Goal: Task Accomplishment & Management: Use online tool/utility

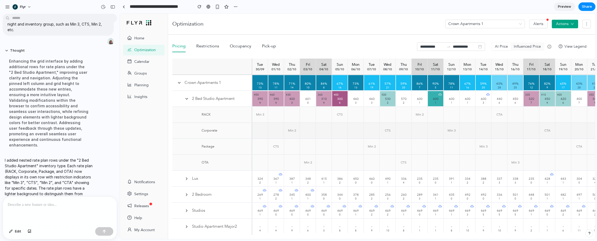
click at [294, 130] on div "Min 2" at bounding box center [291, 130] width 15 height 15
click at [97, 203] on p at bounding box center [60, 204] width 104 height 6
click at [187, 177] on span at bounding box center [187, 178] width 4 height 4
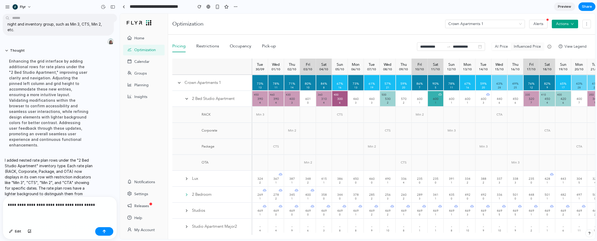
click at [187, 195] on span at bounding box center [187, 194] width 4 height 4
click at [494, 47] on div "Influenced Price" at bounding box center [527, 46] width 33 height 7
click at [494, 6] on span "Preview" at bounding box center [564, 6] width 13 height 5
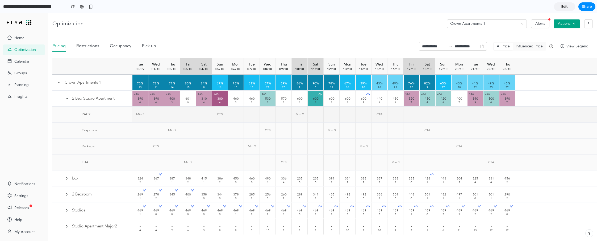
scroll to position [16, 0]
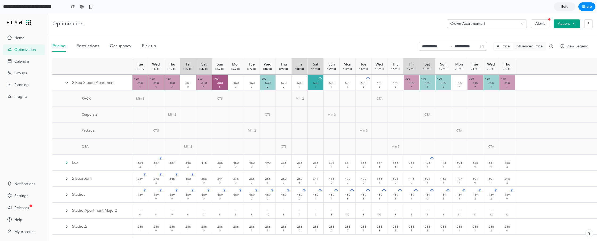
click at [66, 161] on span at bounding box center [67, 162] width 4 height 4
click at [68, 161] on span at bounding box center [67, 162] width 4 height 4
click at [68, 84] on span at bounding box center [67, 83] width 4 height 4
click at [150, 100] on div at bounding box center [156, 99] width 16 height 16
click at [138, 99] on div "Min 3" at bounding box center [139, 98] width 15 height 15
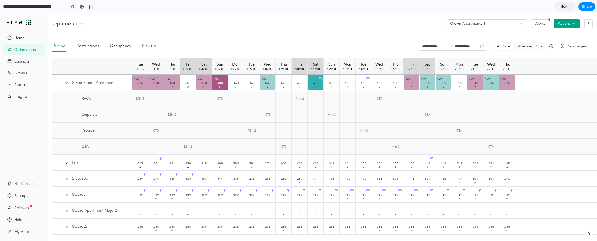
scroll to position [0, 0]
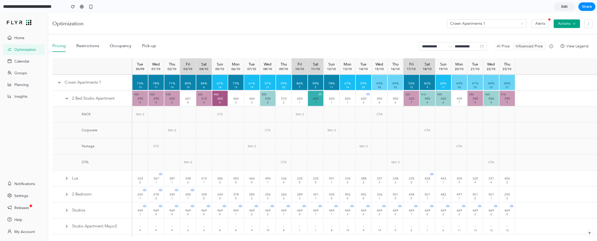
click at [188, 99] on div "601" at bounding box center [188, 98] width 12 height 3
click at [494, 8] on span "Edit" at bounding box center [564, 6] width 6 height 5
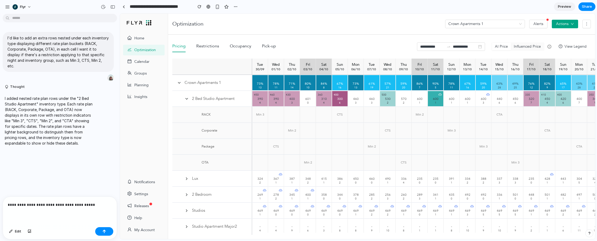
scroll to position [18, 0]
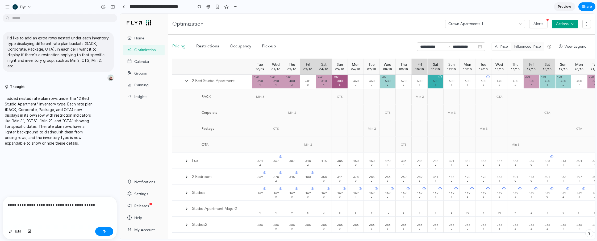
click at [95, 206] on p "**********" at bounding box center [60, 204] width 104 height 6
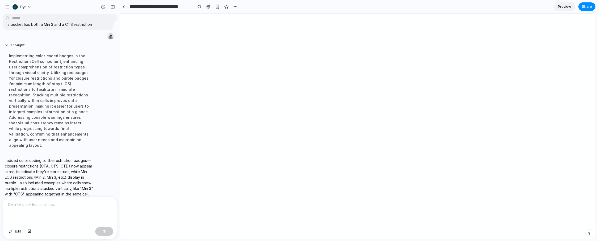
scroll to position [0, 0]
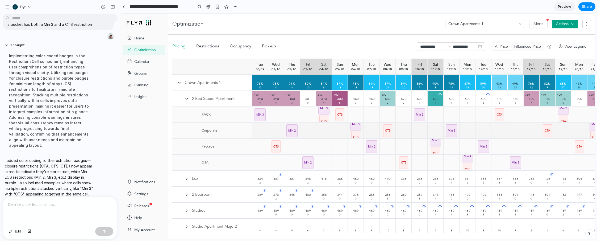
click at [359, 131] on span "CTS" at bounding box center [355, 137] width 9 height 13
click at [67, 200] on div at bounding box center [60, 211] width 114 height 28
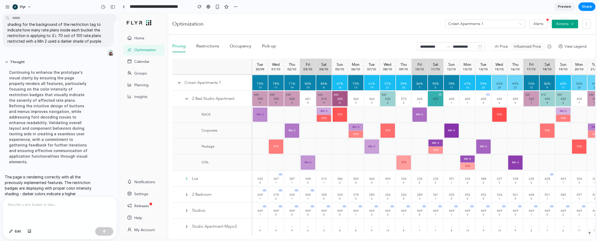
click at [185, 177] on span at bounding box center [187, 178] width 4 height 4
click at [494, 115] on span "CTA" at bounding box center [563, 118] width 14 height 7
